Goal: Task Accomplishment & Management: Use online tool/utility

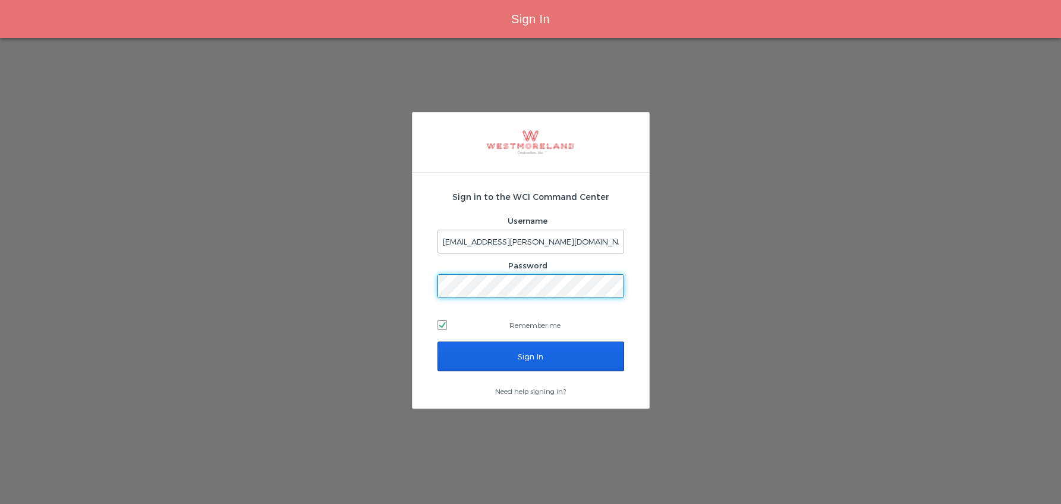
click at [521, 356] on input "Sign In" at bounding box center [531, 356] width 187 height 30
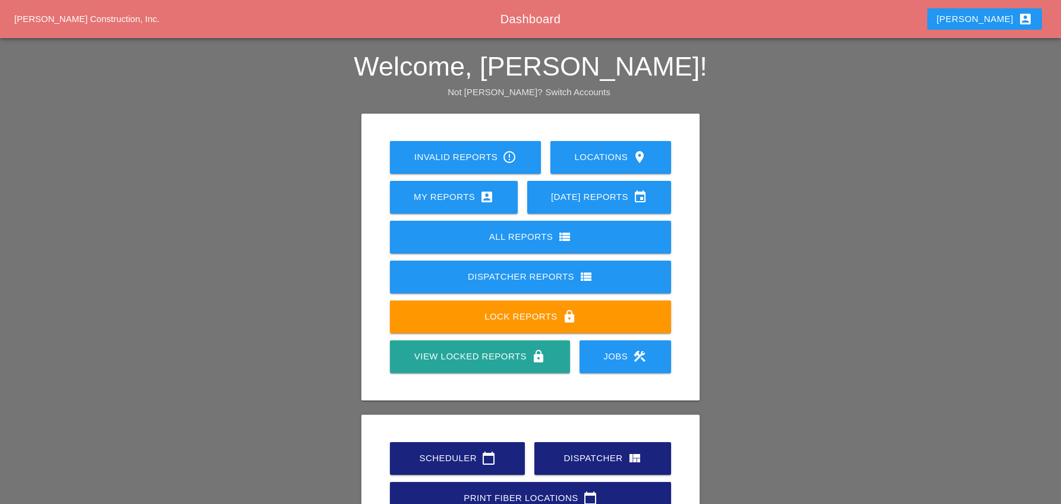
click at [473, 451] on div "Scheduler calendar_today" at bounding box center [457, 458] width 97 height 14
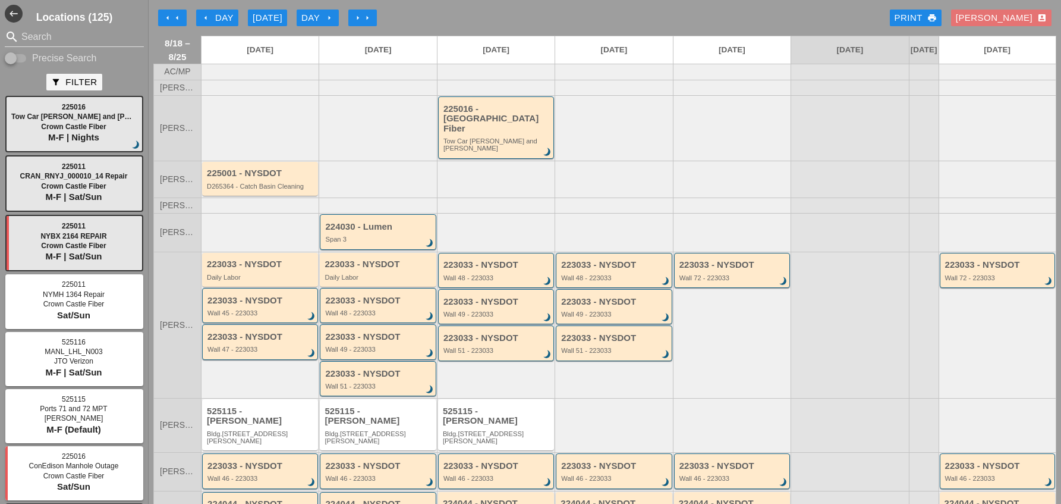
click at [180, 18] on icon "arrow_left" at bounding box center [177, 18] width 10 height 10
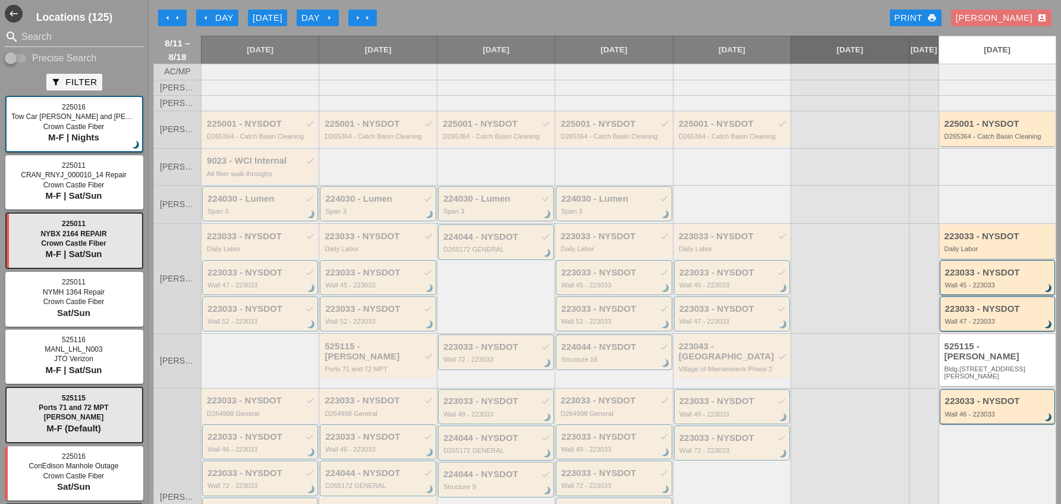
click at [326, 15] on icon "arrow_right" at bounding box center [330, 18] width 10 height 10
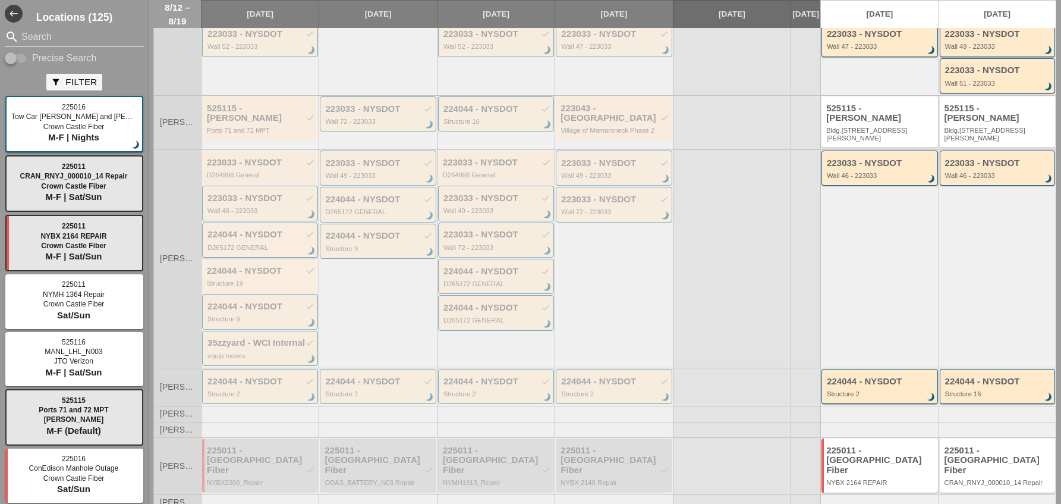
scroll to position [257, 0]
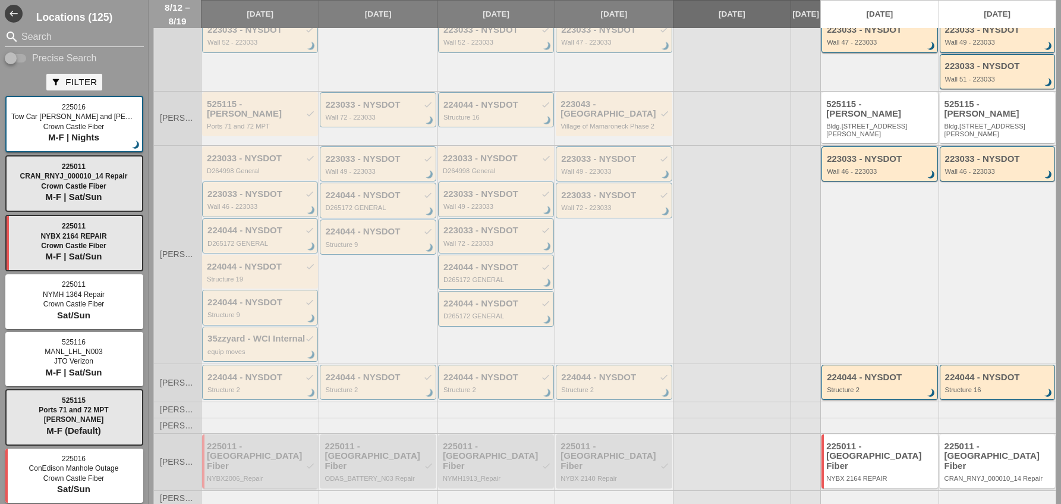
click at [256, 452] on div "225011 - [GEOGRAPHIC_DATA] Fiber check" at bounding box center [261, 456] width 108 height 30
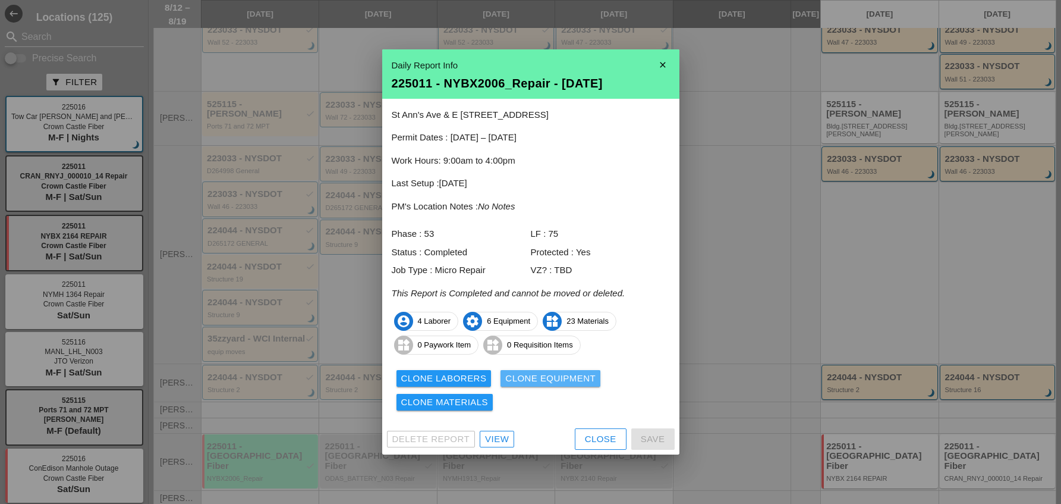
click at [558, 378] on div "Clone Equipment" at bounding box center [550, 379] width 90 height 14
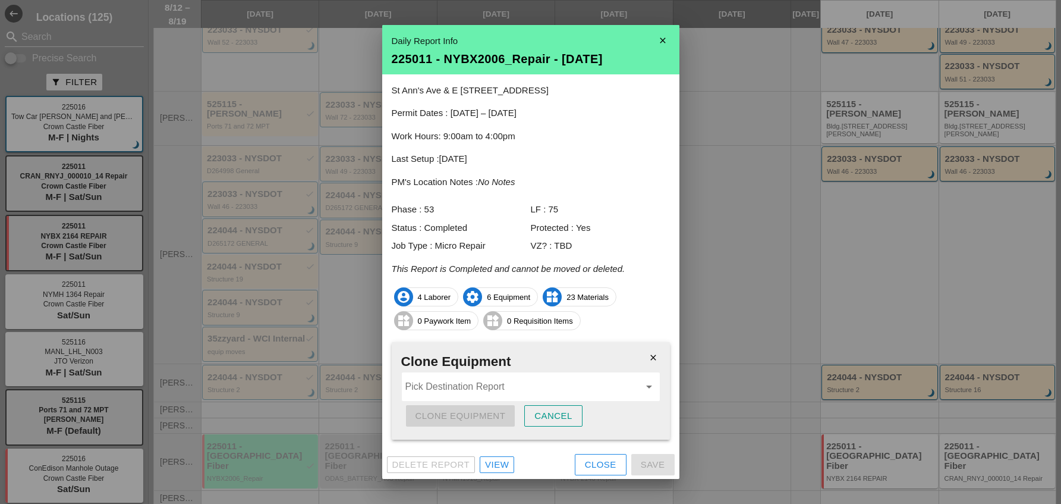
click at [642, 386] on icon "arrow_drop_down" at bounding box center [649, 386] width 14 height 14
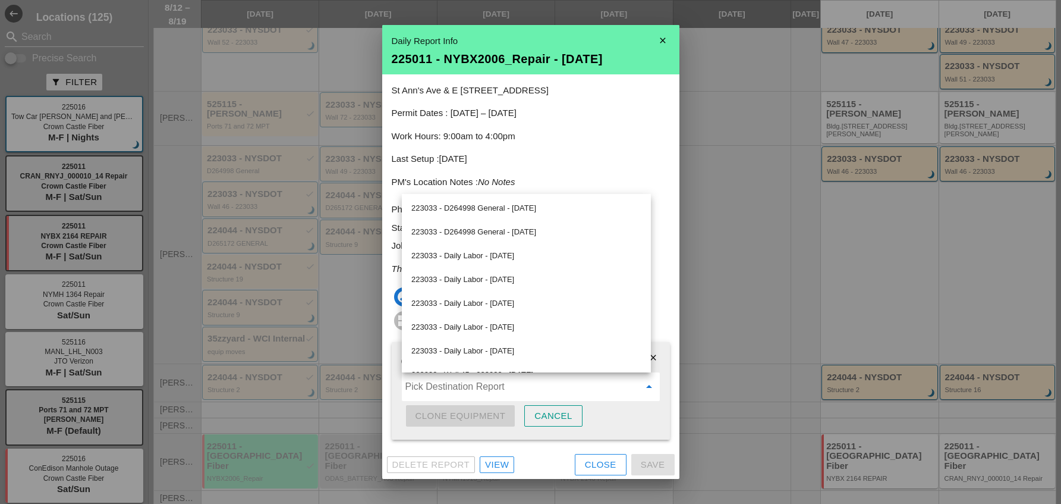
click at [568, 414] on div "Cancel" at bounding box center [554, 416] width 38 height 14
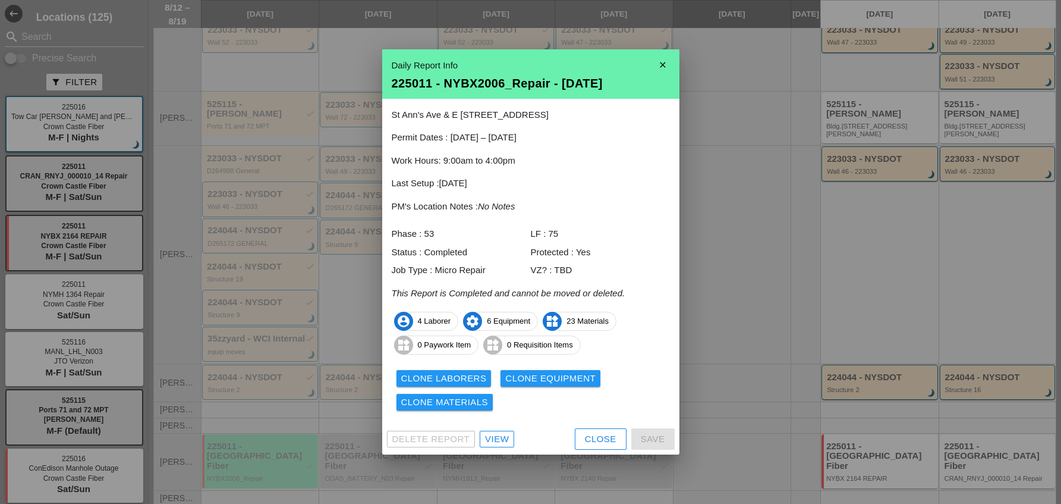
click at [477, 403] on div "Clone Materials" at bounding box center [444, 402] width 87 height 14
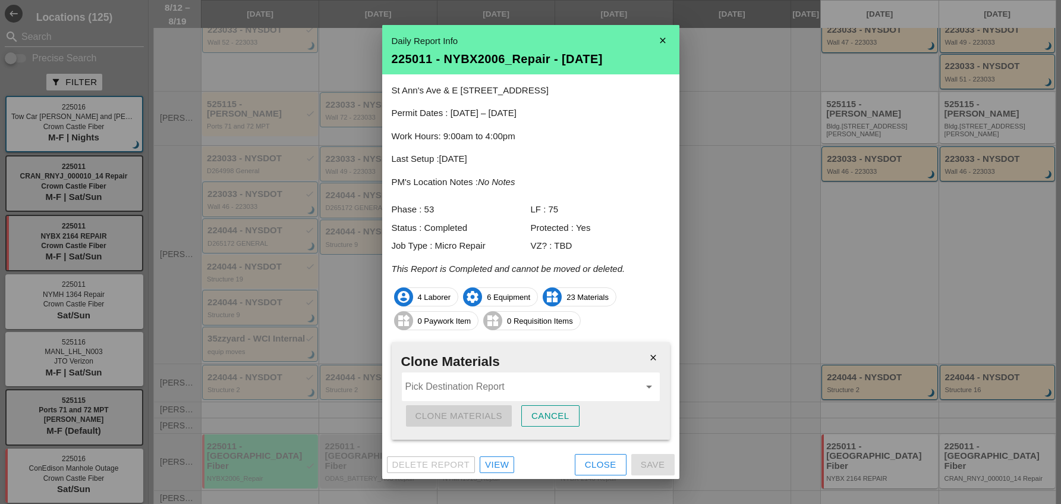
click at [645, 392] on icon "arrow_drop_down" at bounding box center [649, 386] width 14 height 14
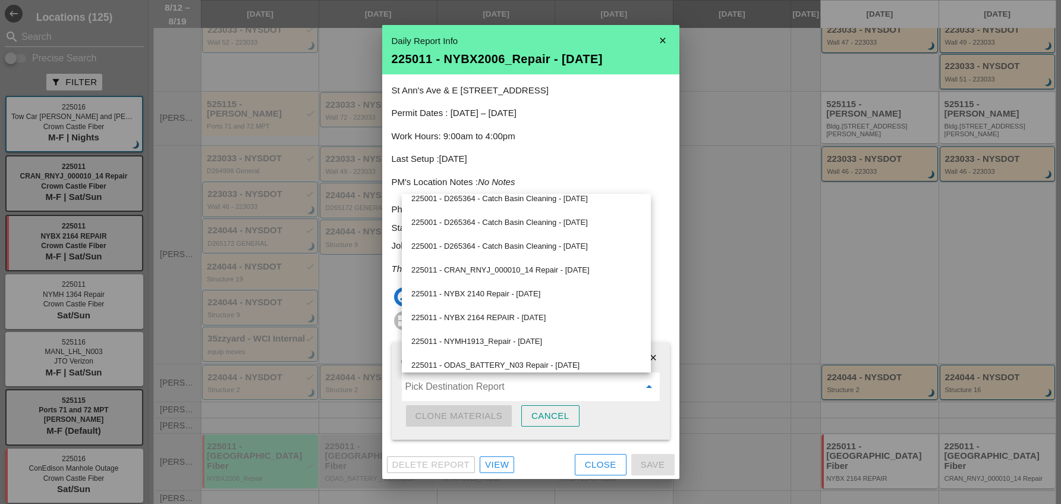
scroll to position [1194, 0]
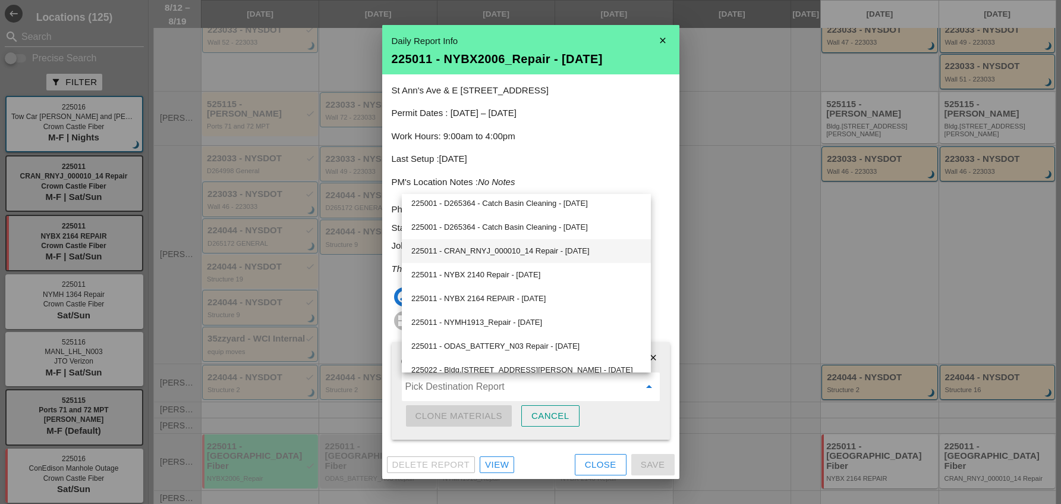
click at [534, 250] on div "225011 - CRAN_RNYJ_000010_14 Repair - [DATE]" at bounding box center [526, 251] width 230 height 14
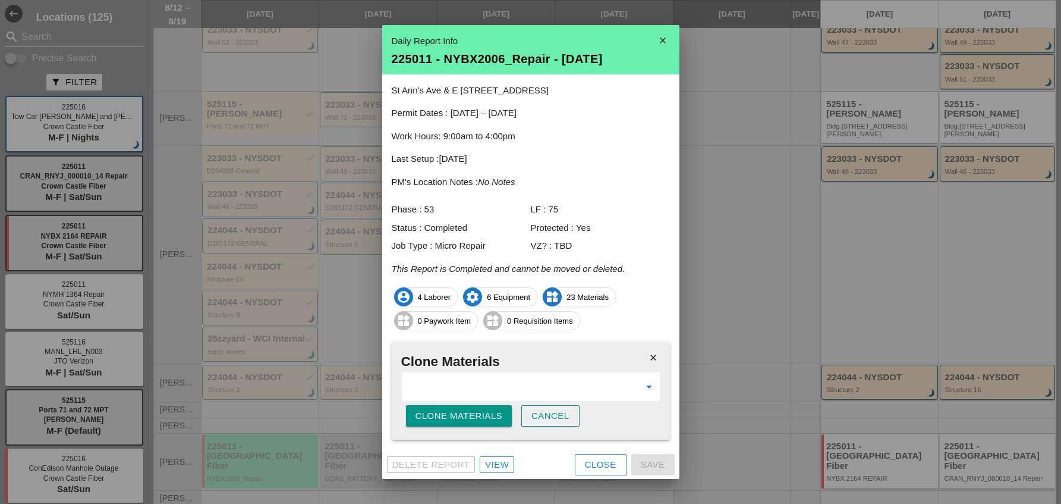
click at [458, 413] on div "Clone Materials" at bounding box center [459, 416] width 87 height 14
click at [458, 413] on div "Are you sure?" at bounding box center [454, 416] width 76 height 14
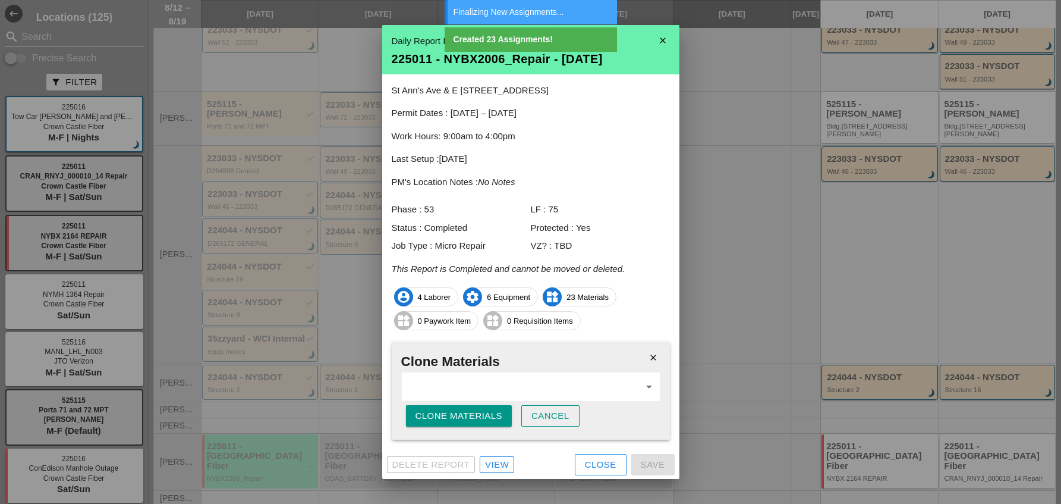
click at [591, 466] on div "Close" at bounding box center [601, 465] width 32 height 14
